Goal: Information Seeking & Learning: Learn about a topic

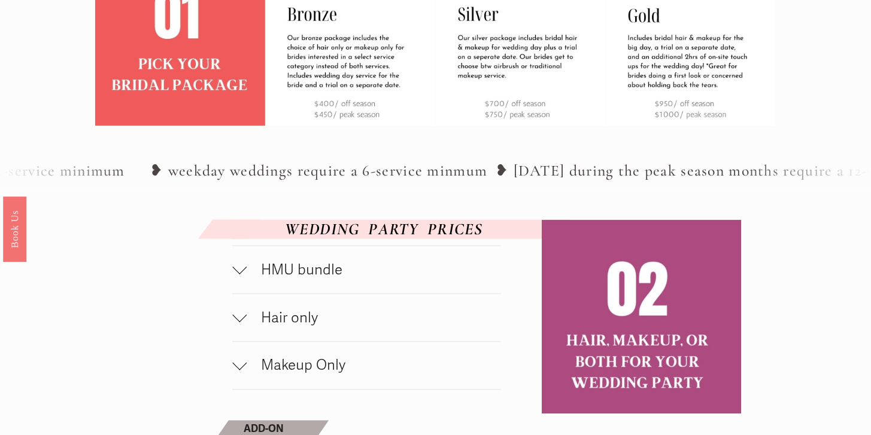
scroll to position [445, 0]
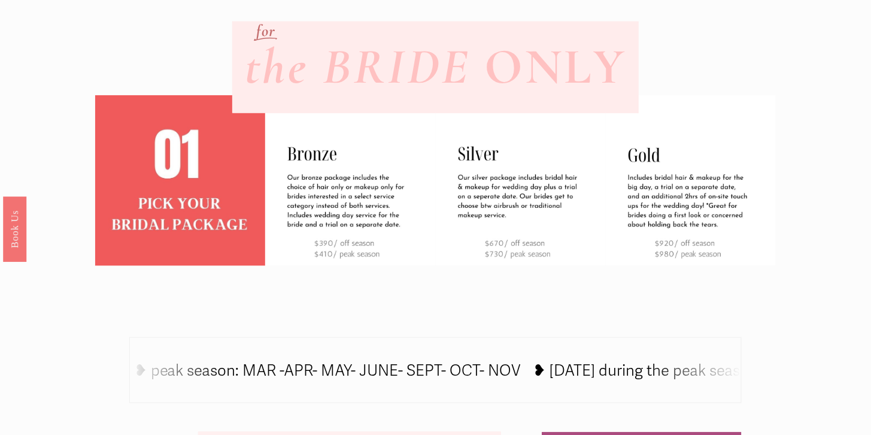
scroll to position [403, 0]
